Goal: Information Seeking & Learning: Learn about a topic

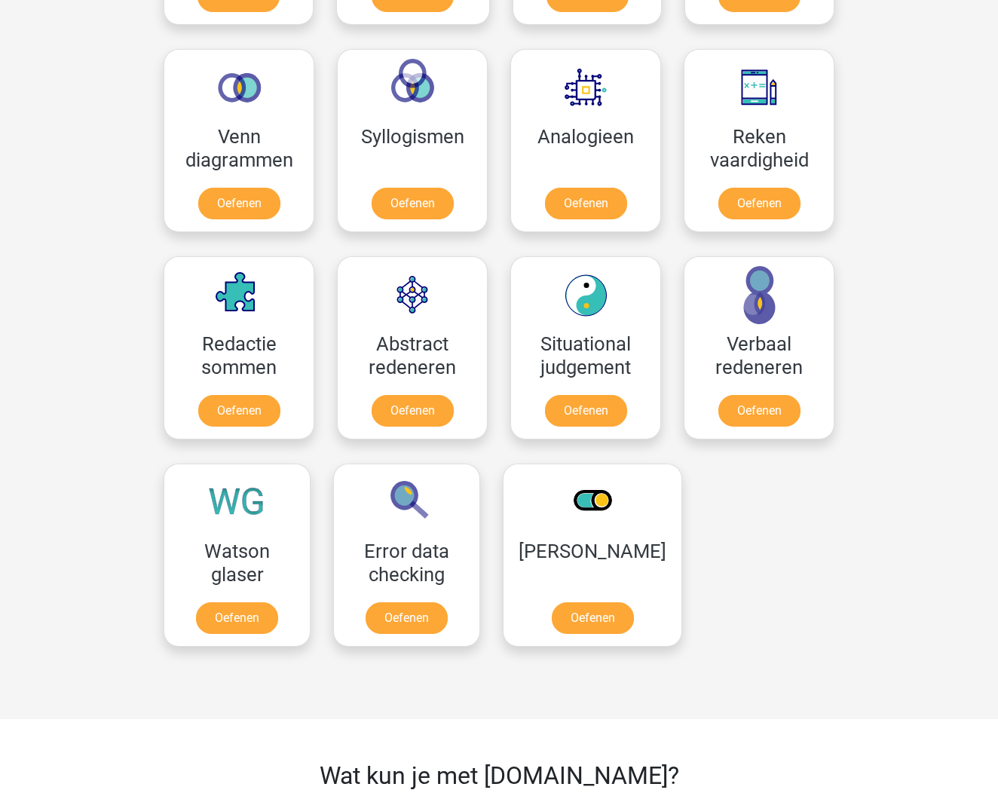
scroll to position [867, 0]
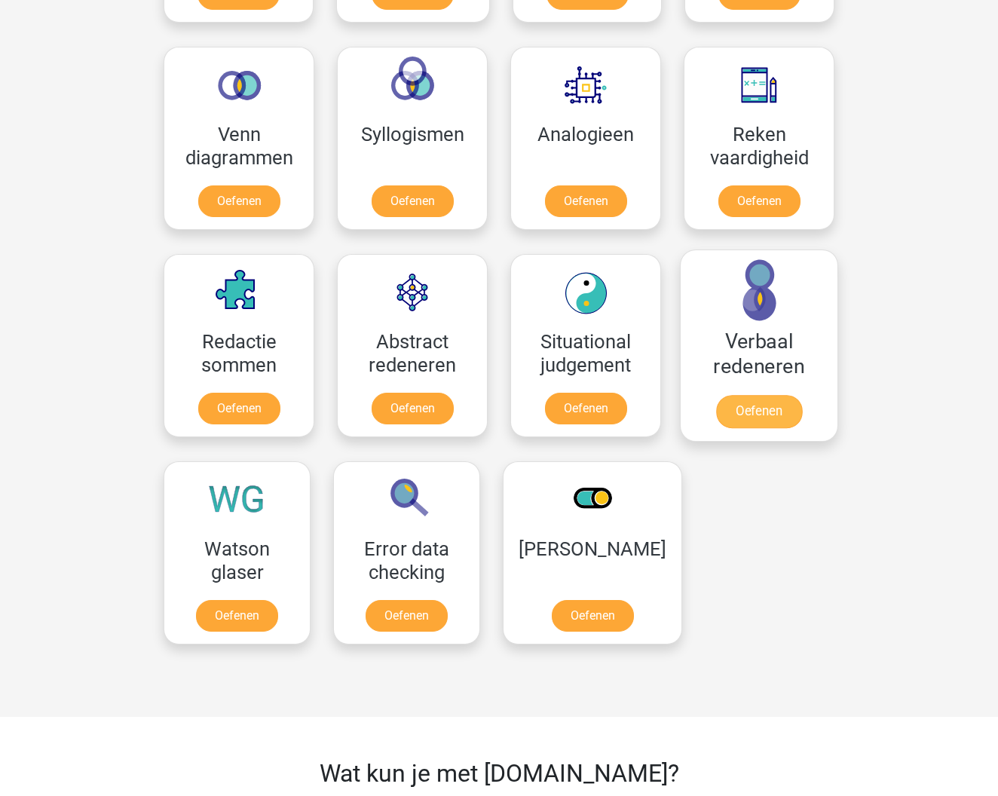
click at [739, 411] on link "Oefenen" at bounding box center [759, 411] width 86 height 33
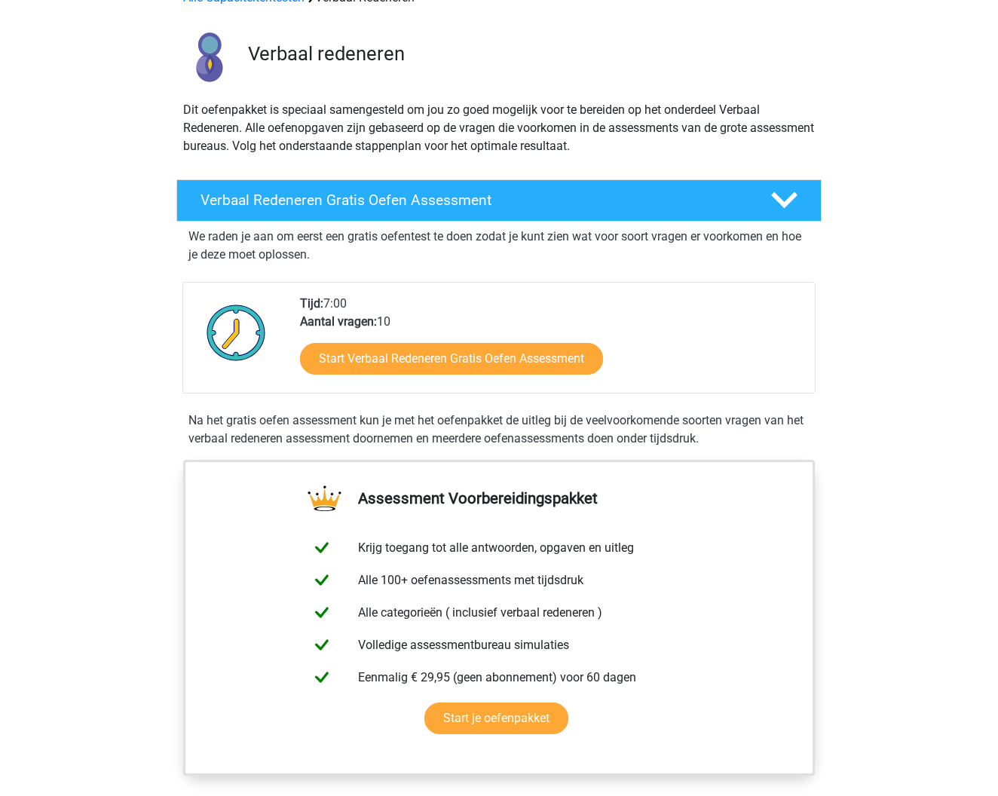
scroll to position [100, 0]
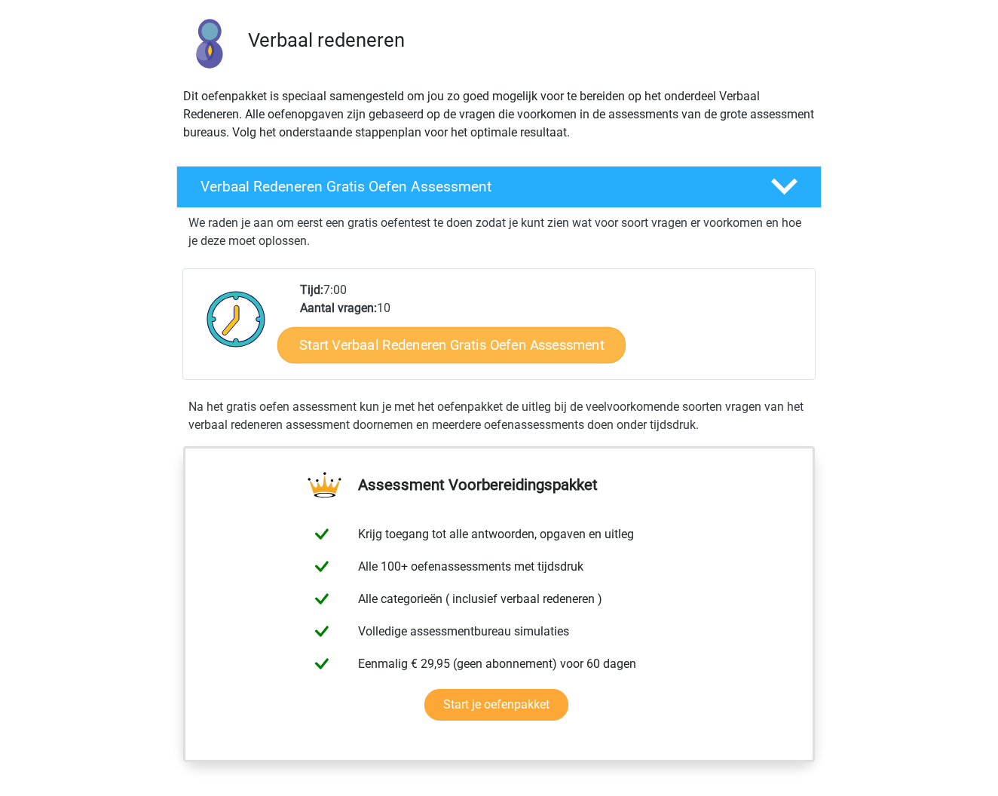
click at [454, 334] on link "Start Verbaal Redeneren Gratis Oefen Assessment" at bounding box center [451, 345] width 348 height 36
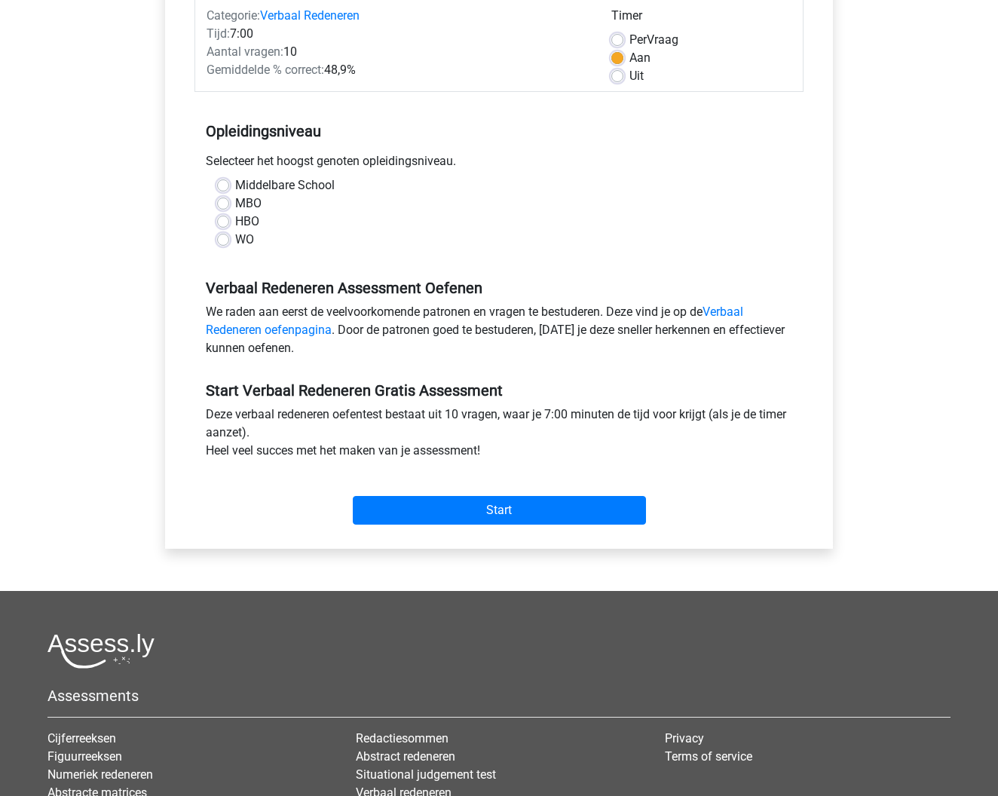
scroll to position [199, 0]
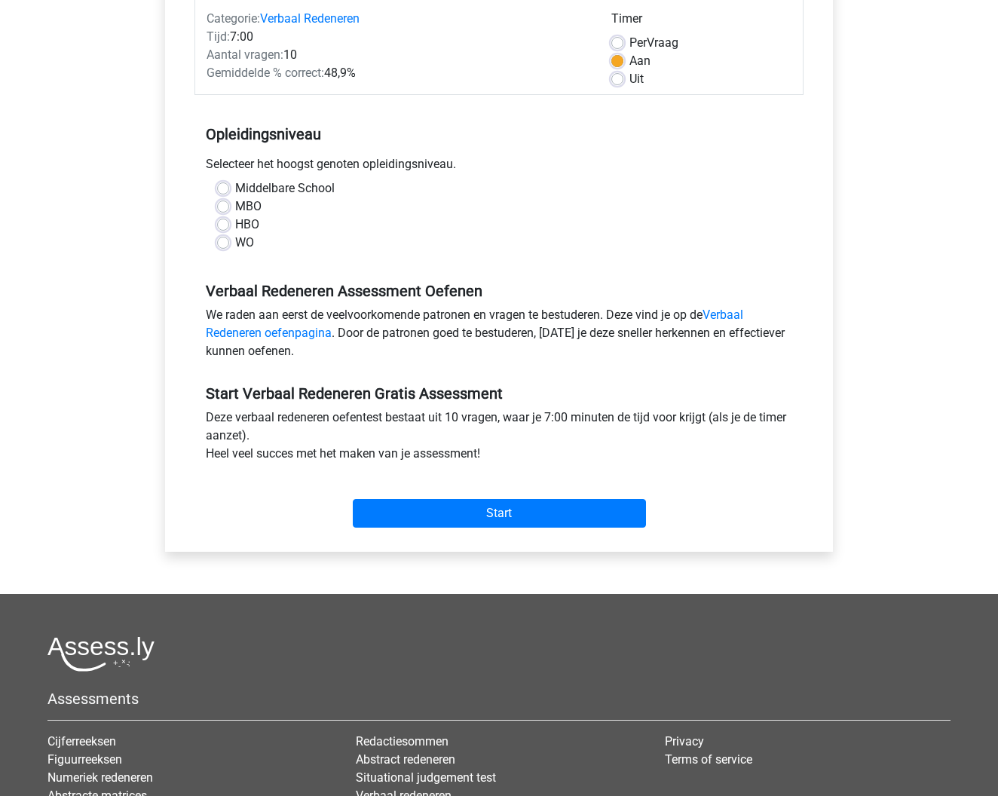
click at [235, 205] on label "MBO" at bounding box center [248, 206] width 26 height 18
click at [225, 205] on input "MBO" at bounding box center [223, 204] width 12 height 15
radio input "true"
click at [494, 509] on input "Start" at bounding box center [499, 513] width 293 height 29
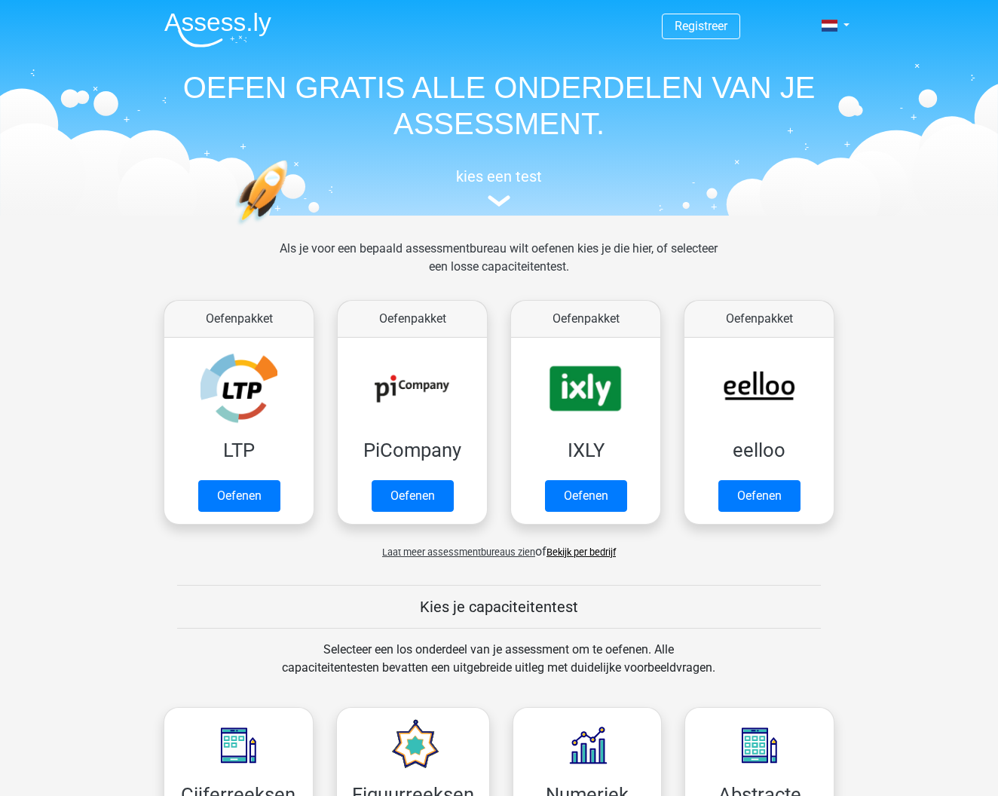
scroll to position [867, 0]
